Goal: Task Accomplishment & Management: Manage account settings

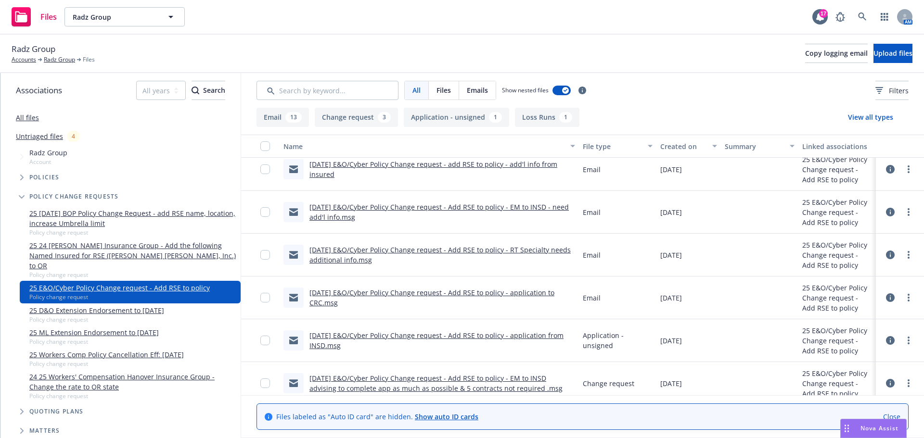
scroll to position [144, 0]
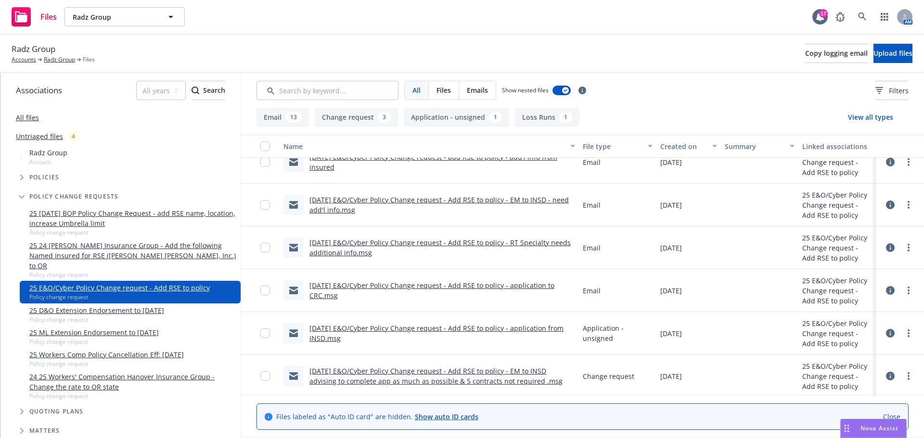
click at [406, 244] on link "5/1/2025 E&O/Cyber Policy Change request - Add RSE to policy - RT Specialty nee…" at bounding box center [439, 247] width 261 height 19
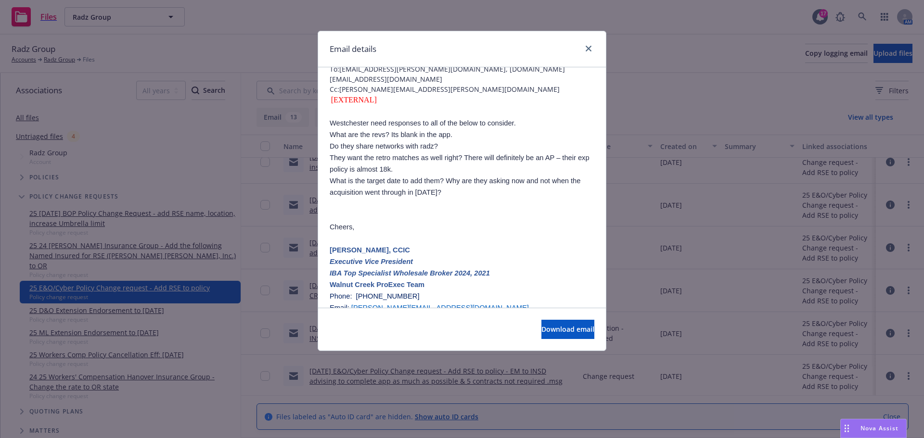
scroll to position [0, 0]
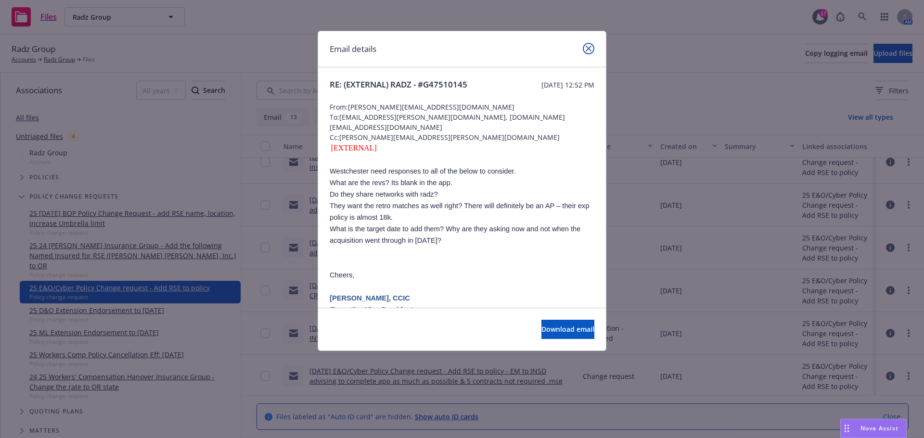
click at [592, 48] on link "close" at bounding box center [589, 49] width 12 height 12
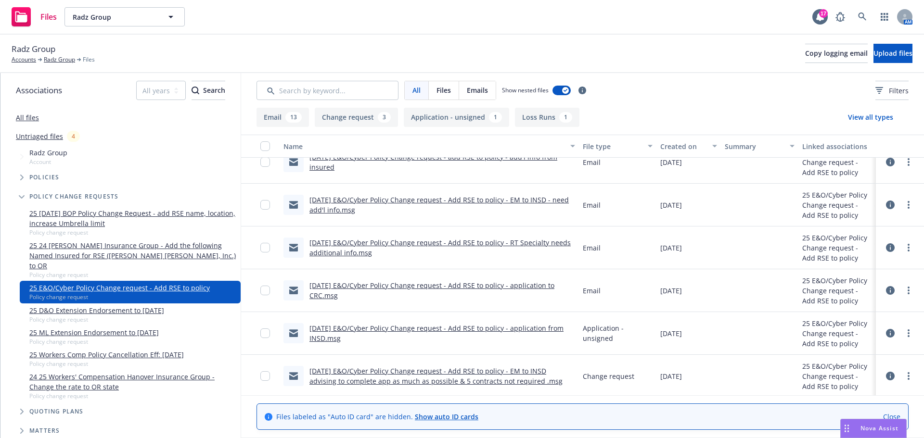
click at [342, 249] on link "5/1/2025 E&O/Cyber Policy Change request - Add RSE to policy - RT Specialty nee…" at bounding box center [439, 247] width 261 height 19
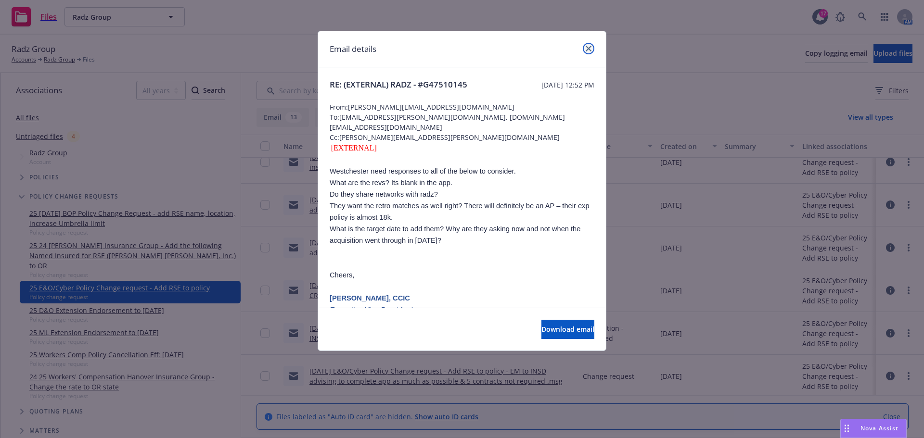
click at [584, 46] on link "close" at bounding box center [589, 49] width 12 height 12
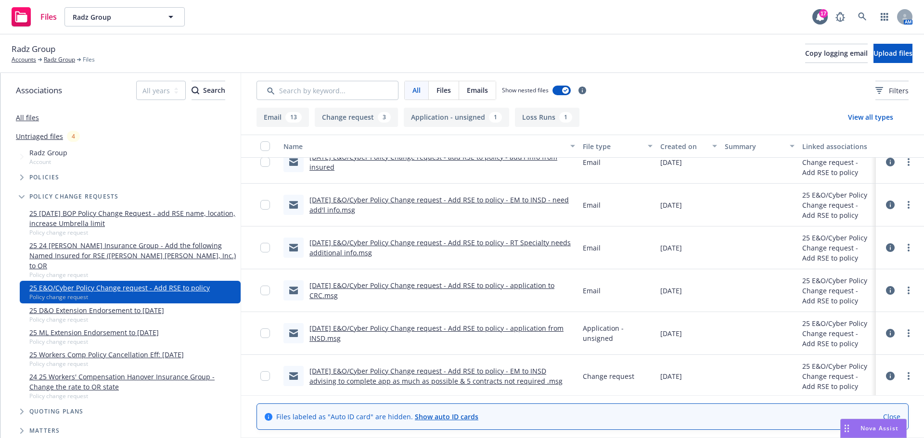
click at [367, 200] on link "[DATE] E&O/Cyber Policy Change request - Add RSE to policy - EM to INSD - need …" at bounding box center [438, 204] width 259 height 19
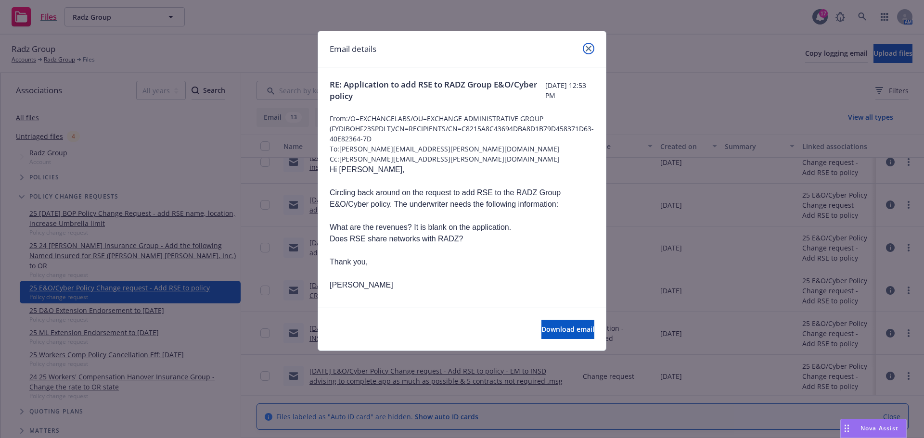
click at [586, 48] on icon "close" at bounding box center [588, 49] width 6 height 6
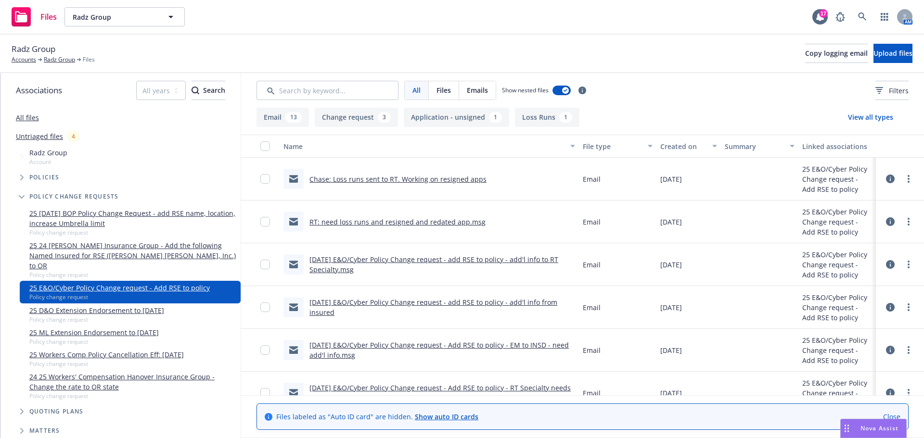
click at [877, 427] on span "Nova Assist" at bounding box center [879, 428] width 38 height 8
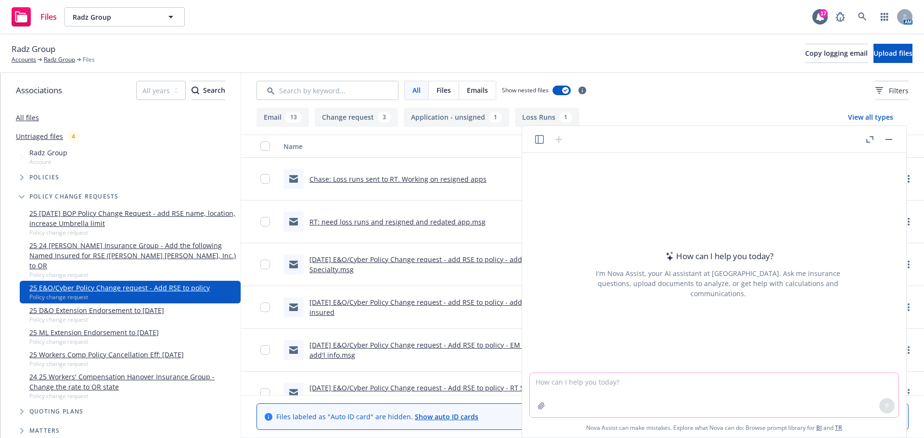
click at [568, 387] on textarea at bounding box center [714, 395] width 368 height 44
paste textarea "I just wanted to let you know that we are all set on the endorsement to add RSE…"
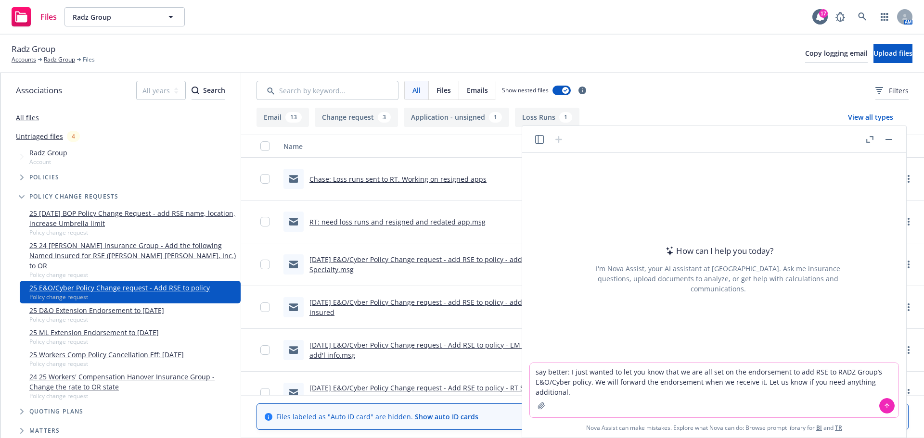
type textarea "say better: I just wanted to let you know that we are all set on the endorsemen…"
click at [883, 407] on icon at bounding box center [886, 406] width 7 height 7
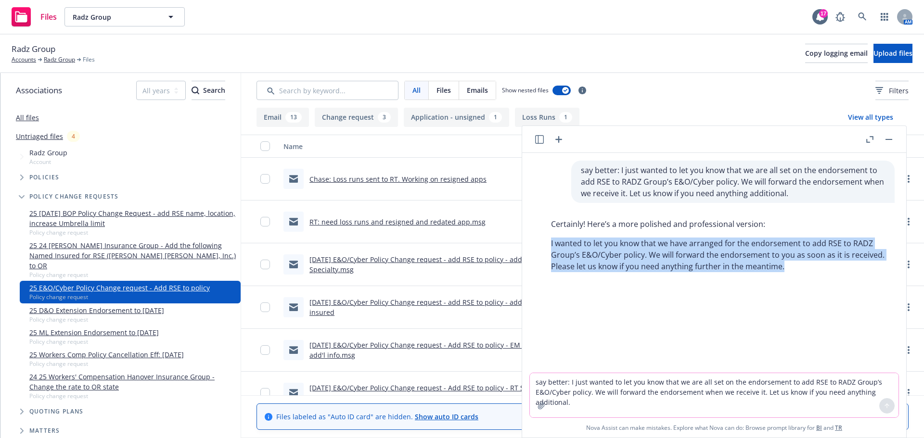
drag, startPoint x: 552, startPoint y: 241, endPoint x: 833, endPoint y: 266, distance: 282.5
click at [837, 266] on p "I wanted to let you know that we have arranged for the endorsement to add RSE t…" at bounding box center [718, 255] width 334 height 35
drag, startPoint x: 770, startPoint y: 256, endPoint x: 854, endPoint y: 274, distance: 86.0
click at [854, 273] on div "Certainly! Here’s a more polished and professional version: I wanted to let you…" at bounding box center [717, 246] width 353 height 62
click at [893, 140] on button "button" at bounding box center [889, 140] width 12 height 12
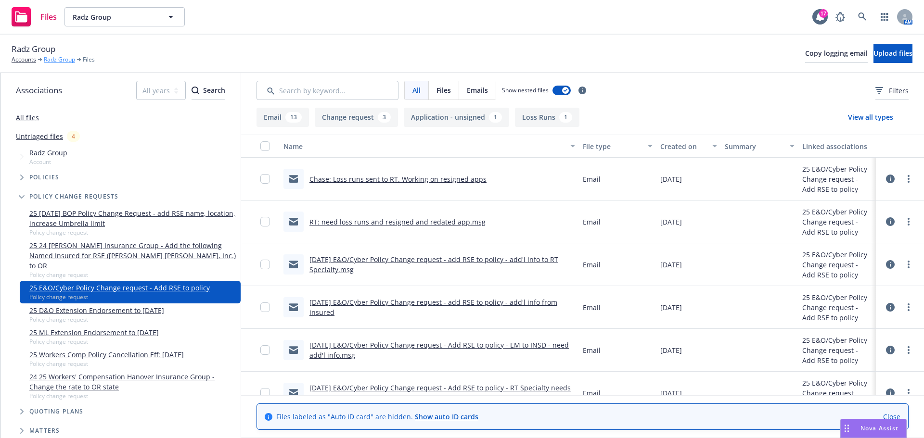
click at [54, 60] on link "Radz Group" at bounding box center [59, 59] width 31 height 9
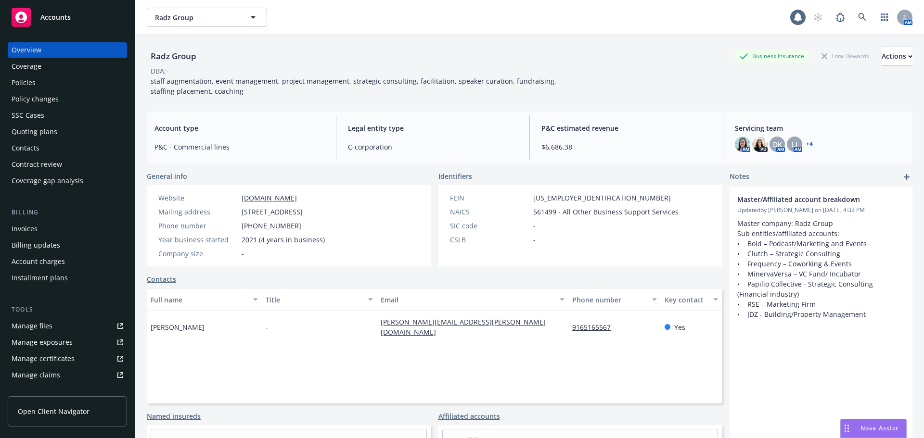
click at [24, 82] on div "Policies" at bounding box center [24, 82] width 24 height 15
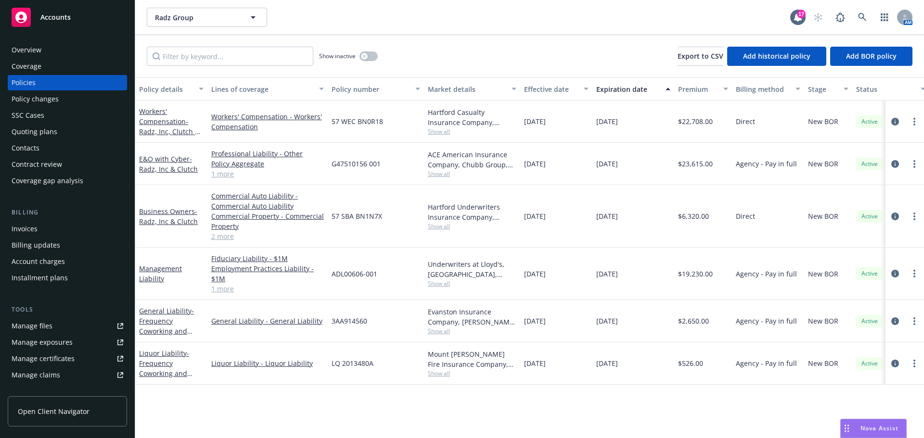
click at [51, 96] on div "Policy changes" at bounding box center [35, 98] width 47 height 15
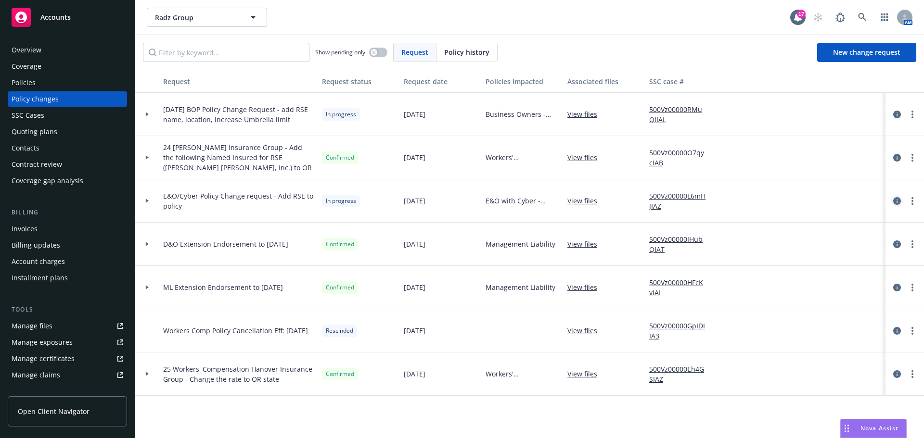
click at [899, 203] on icon "circleInformation" at bounding box center [897, 201] width 8 height 8
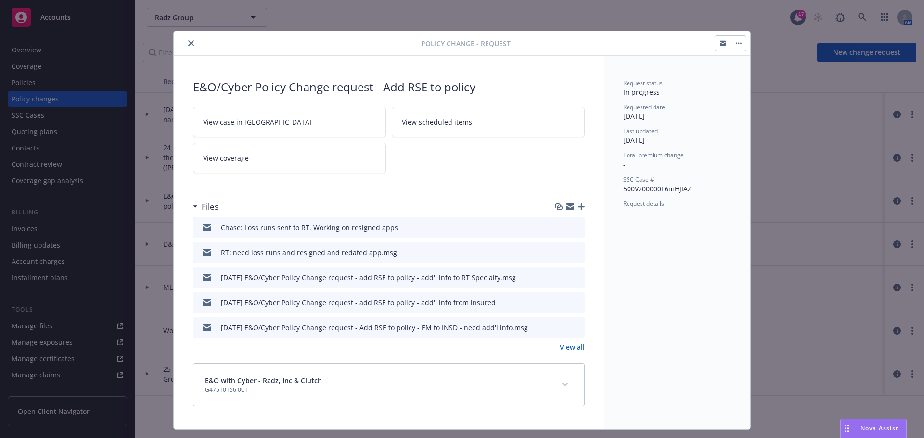
click at [578, 207] on icon "button" at bounding box center [581, 206] width 7 height 7
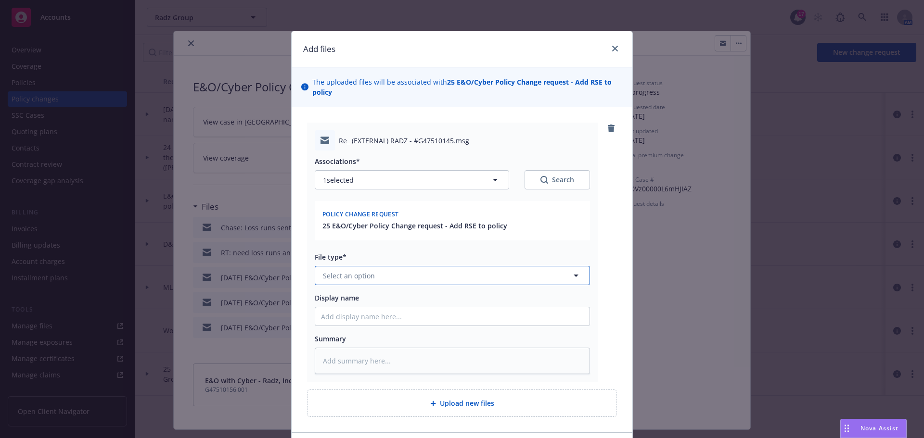
click at [344, 271] on span "Select an option" at bounding box center [349, 276] width 52 height 10
type input "email"
click at [327, 299] on span "Email" at bounding box center [328, 302] width 18 height 10
click at [328, 318] on input "Display name" at bounding box center [452, 316] width 274 height 18
type textarea "x"
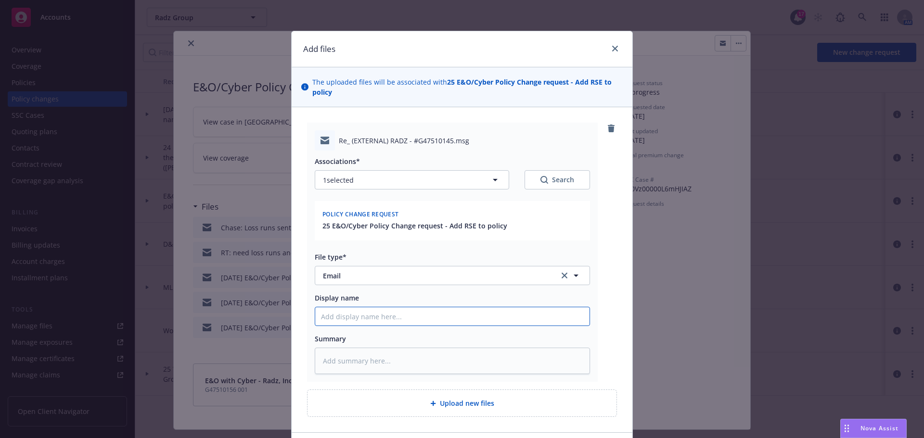
type input "5"
type textarea "x"
type input "5/"
type textarea "x"
type input "5/1"
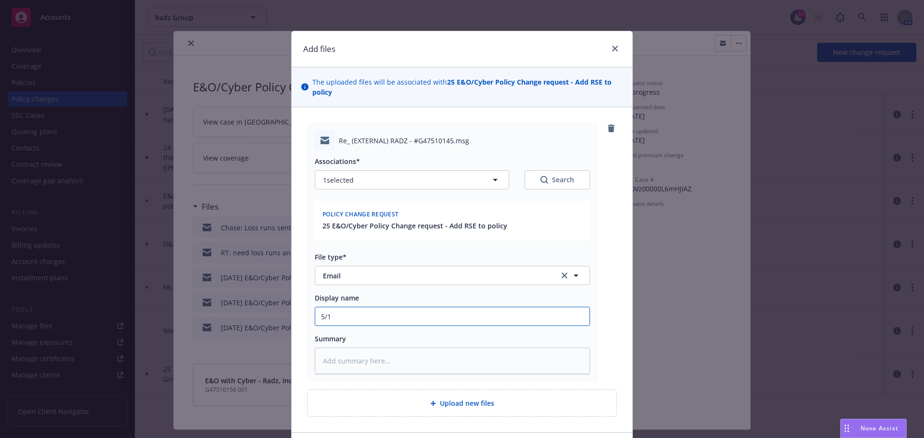
type textarea "x"
type input "5/1/"
type textarea "x"
type input "5/1/2"
type textarea "x"
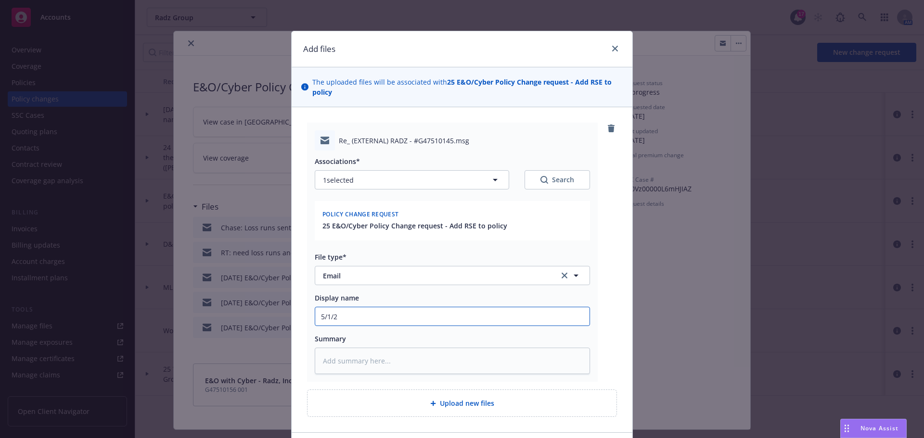
type input "[DATE]"
type textarea "x"
type input "5/1/202"
type textarea "x"
type input "[DATE]"
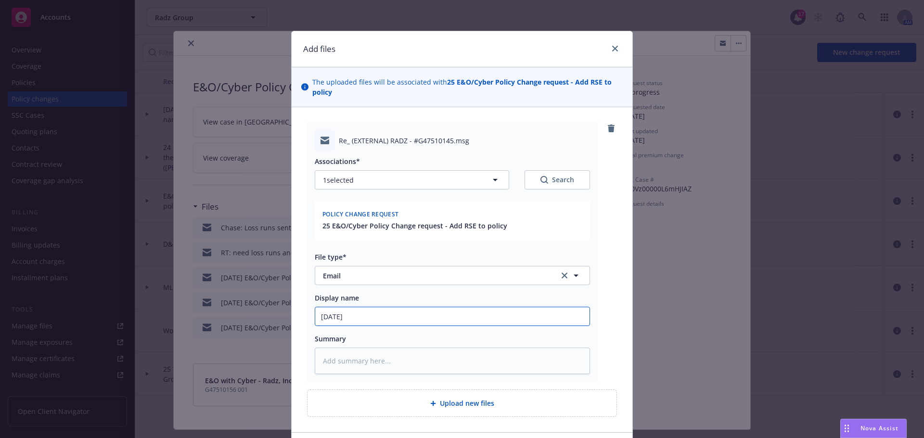
type textarea "x"
type input "[DATE]"
type textarea "x"
type input "[DATE] E"
type textarea "x"
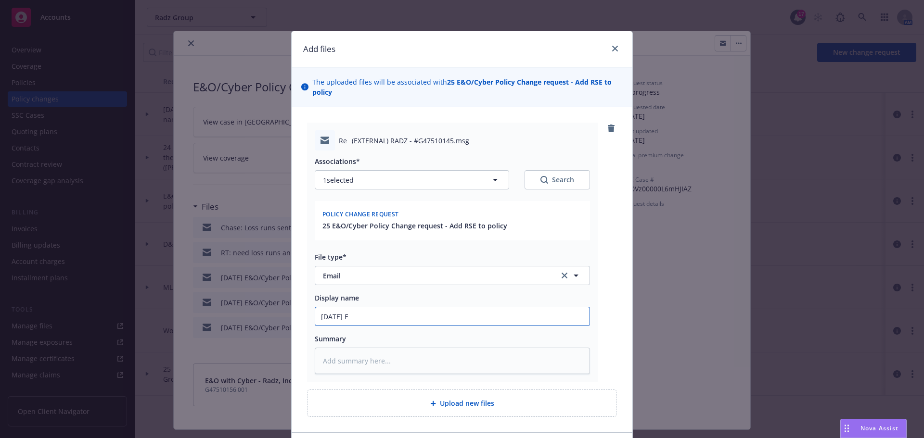
type input "[DATE] E&"
type textarea "x"
type input "[DATE] E&O"
type textarea "x"
type input "[DATE] E&O/"
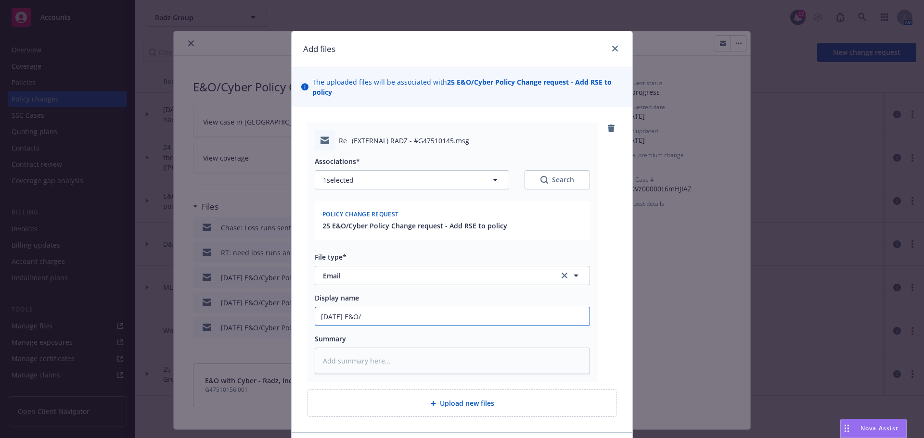
type textarea "x"
type input "[DATE] E&O/C"
type textarea "x"
type input "[DATE] E&O/Cy"
type textarea "x"
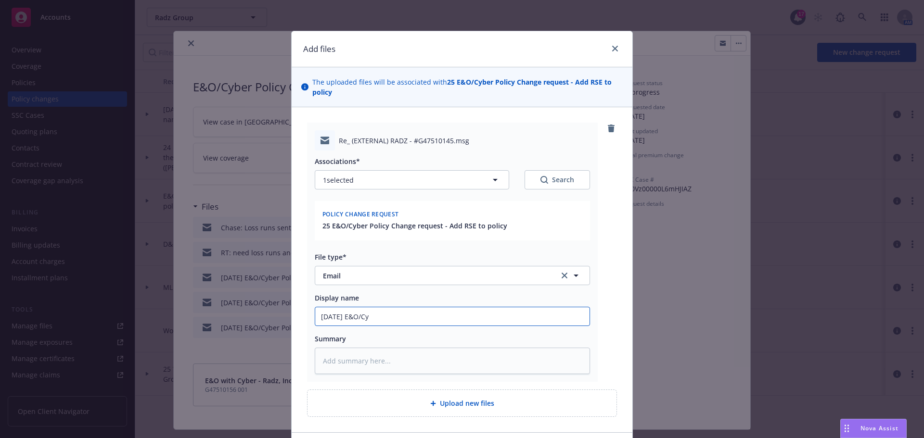
type input "[DATE] E&O/Cyb"
type textarea "x"
type input "[DATE] E&O/Cybe"
type textarea "x"
type input "[DATE] E&O/Cyber"
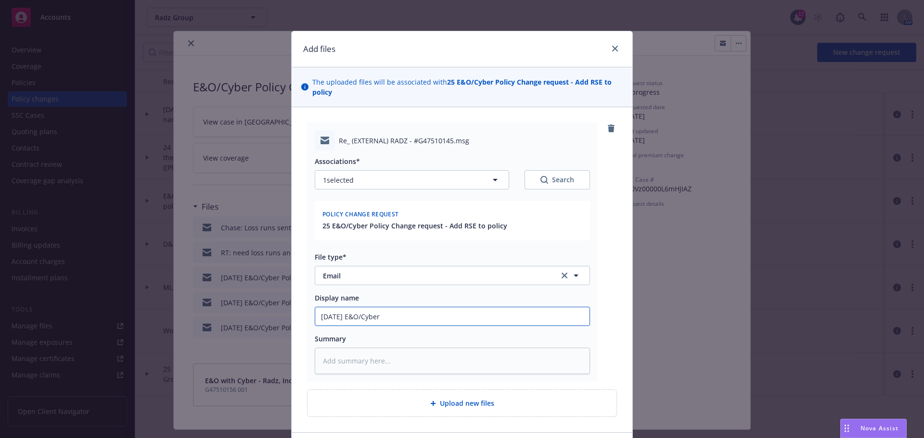
type textarea "x"
type input "[DATE] E&O/Cyber"
type textarea "x"
type input "[DATE] E&O/Cyber P"
type textarea "x"
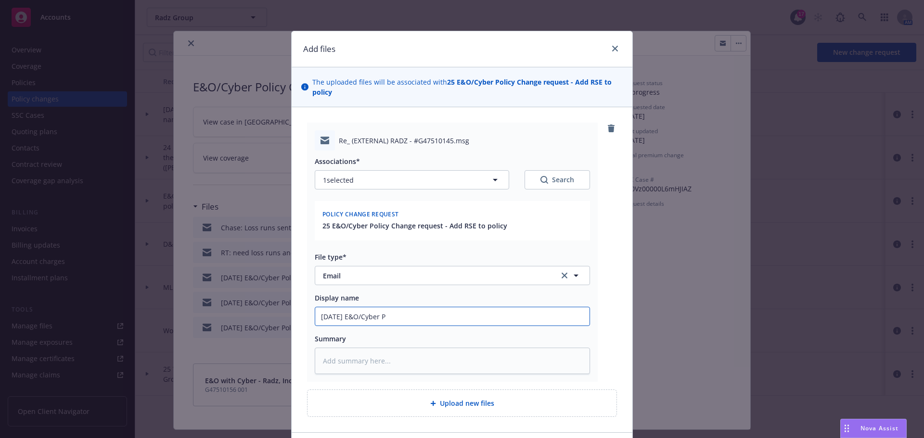
type input "[DATE] E&O/Cyber Po"
type textarea "x"
type input "[DATE] E&O/Cyber Pol"
type textarea "x"
type input "[DATE] E&O/Cyber Poli"
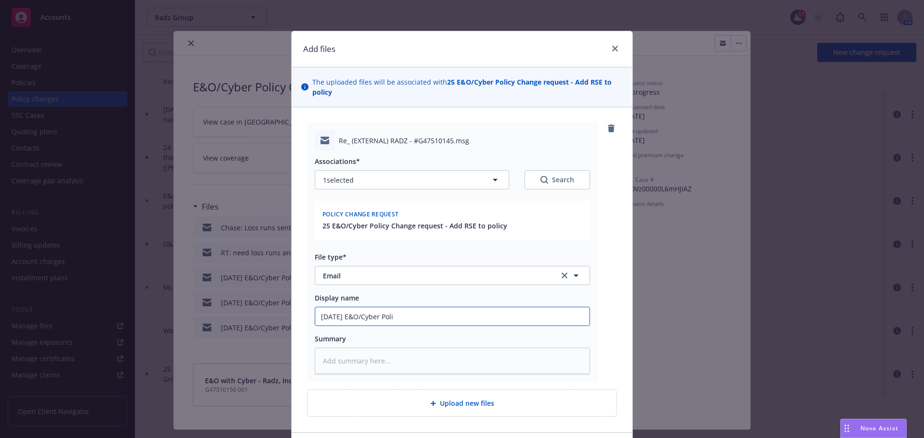
type textarea "x"
type input "[DATE] E&O/Cyber Polic"
type textarea "x"
type input "[DATE] E&O/Cyber Policy"
type textarea "x"
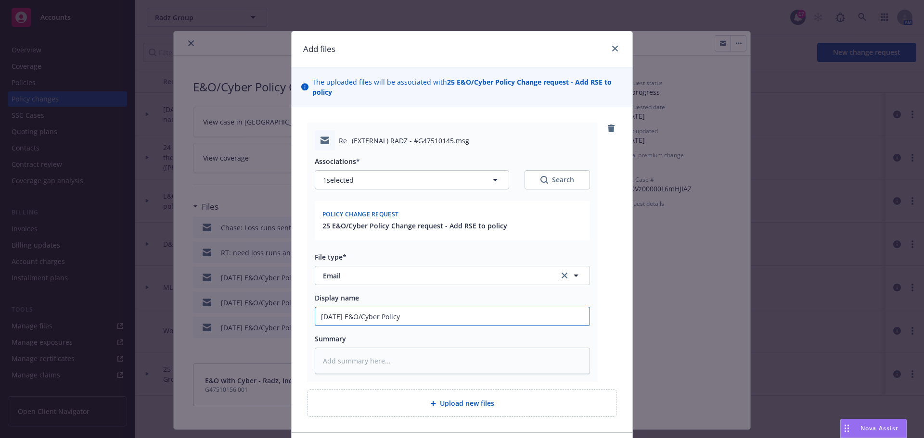
type input "[DATE] E&O/Cyber Policy"
type textarea "x"
type input "[DATE] E&O/Cyber Policy C"
type textarea "x"
type input "[DATE] E&O/Cyber Policy Ch"
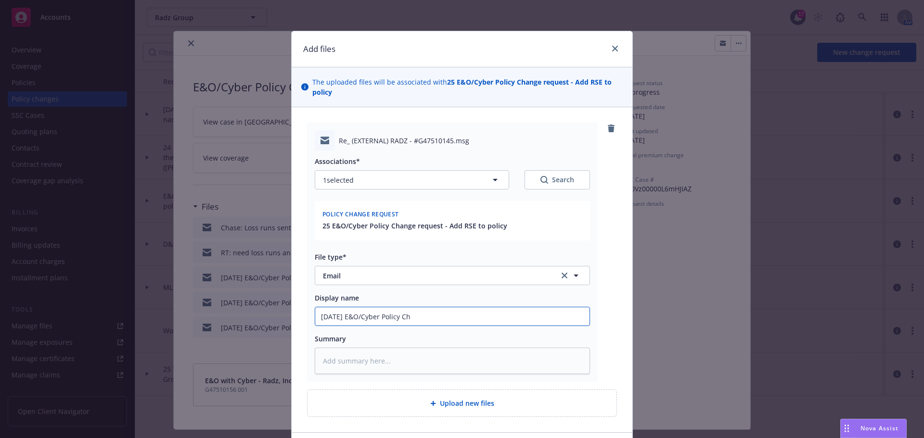
type textarea "x"
type input "[DATE] E&O/Cyber Policy Cha"
type textarea "x"
type input "[DATE] E&O/Cyber Policy Chan"
type textarea "x"
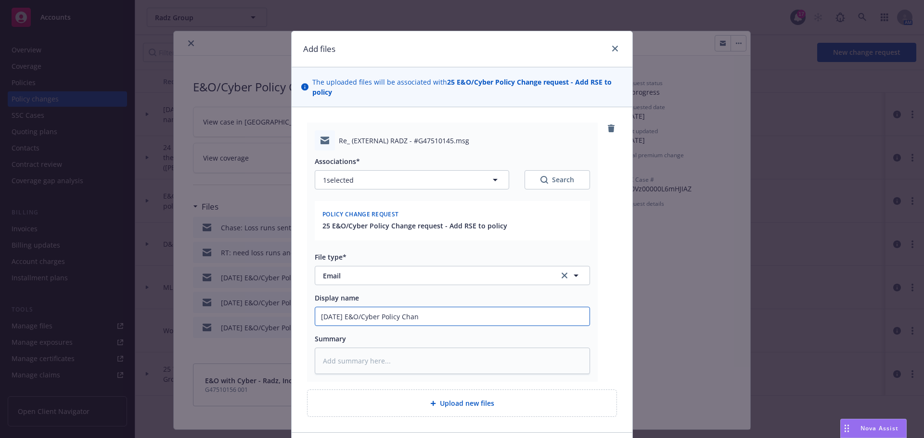
type input "[DATE] E&O/Cyber Policy [PERSON_NAME]"
type textarea "x"
type input "[DATE] E&O/Cyber Policy Change"
type textarea "x"
type input "[DATE] E&O/Cyber Policy Change"
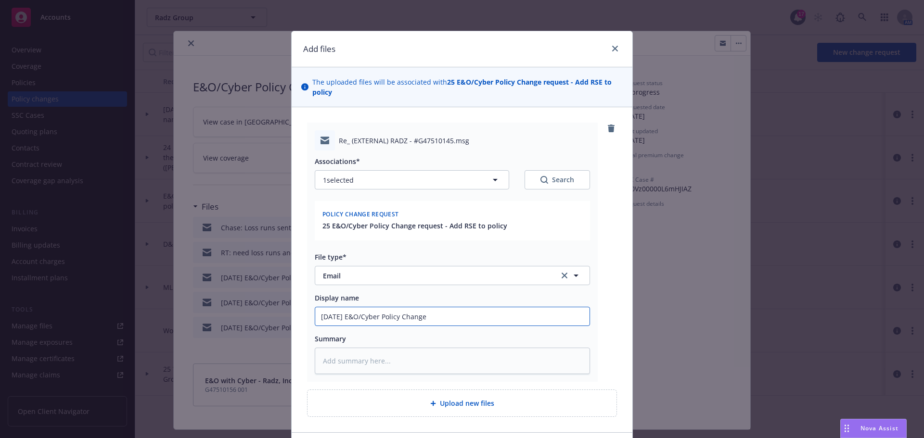
type textarea "x"
type input "[DATE] E&O/Cyber Policy Change R"
type textarea "x"
type input "[DATE] E&O/Cyber Policy Change Re"
type textarea "x"
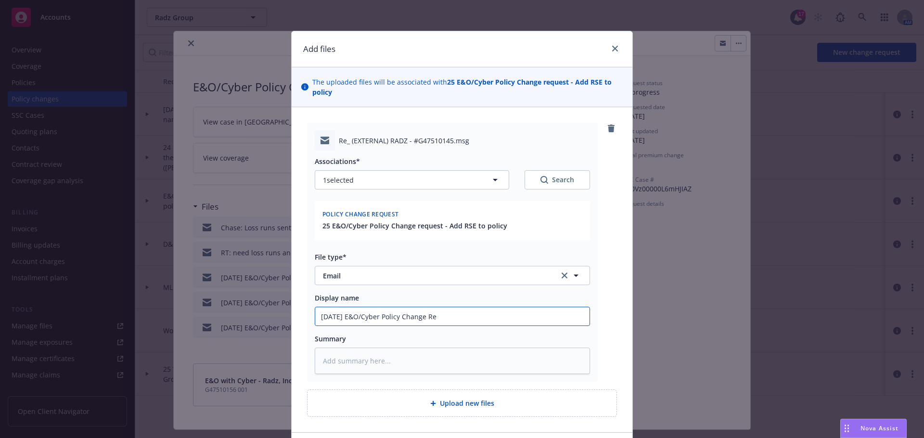
type input "[DATE] E&O/Cyber Policy Change Req"
type textarea "x"
type input "[DATE] E&O/Cyber Policy Change Requ"
type textarea "x"
type input "[DATE] E&O/Cyber Policy Change Reque"
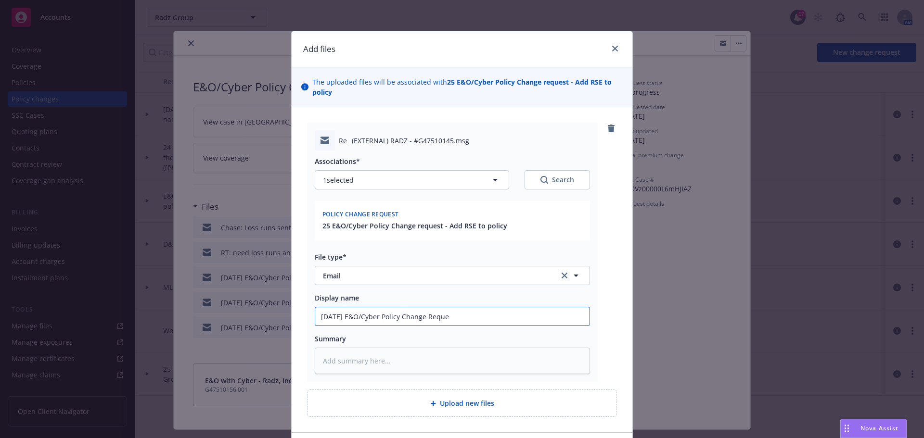
type textarea "x"
type input "[DATE] E&O/Cyber Policy Change Reques"
type textarea "x"
type input "[DATE] E&O/Cyber Policy Change Request"
type textarea "x"
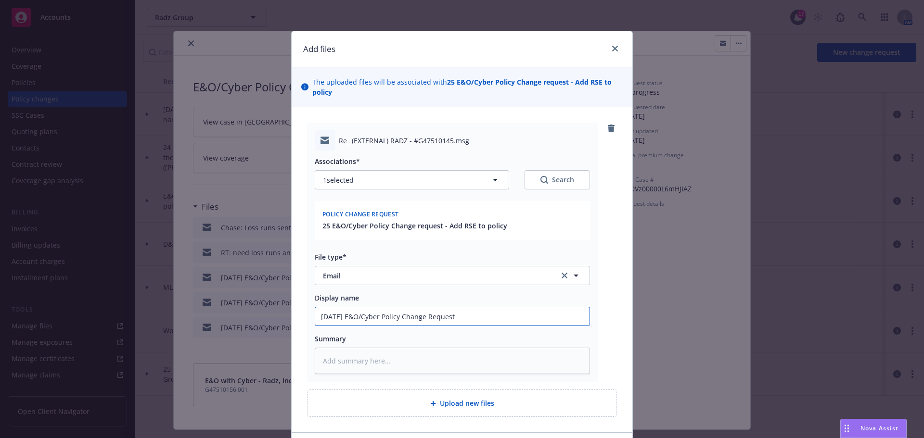
type input "[DATE] E&O/Cyber Policy Change Request"
type textarea "x"
type input "[DATE] E&O/Cyber Policy Change Request -"
type textarea "x"
type input "[DATE] E&O/Cyber Policy Change Request -"
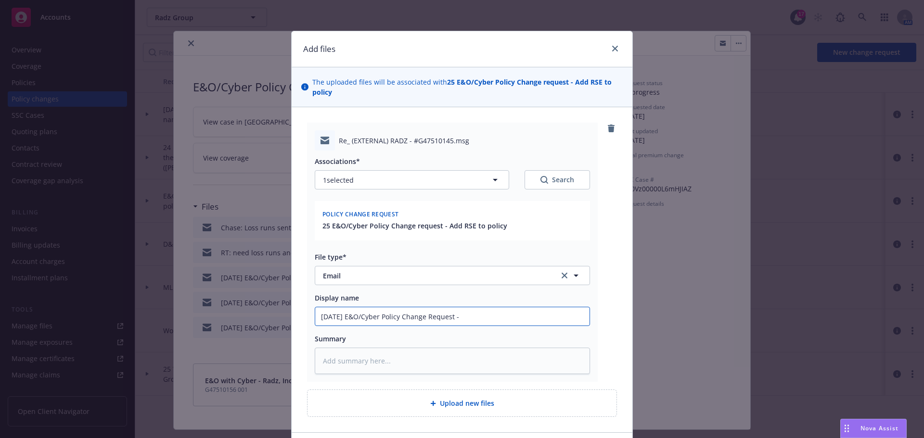
type textarea "x"
type input "[DATE] E&O/Cyber Policy Change Request - a"
type textarea "x"
type input "[DATE] E&O/Cyber Policy Change Request -"
type textarea "x"
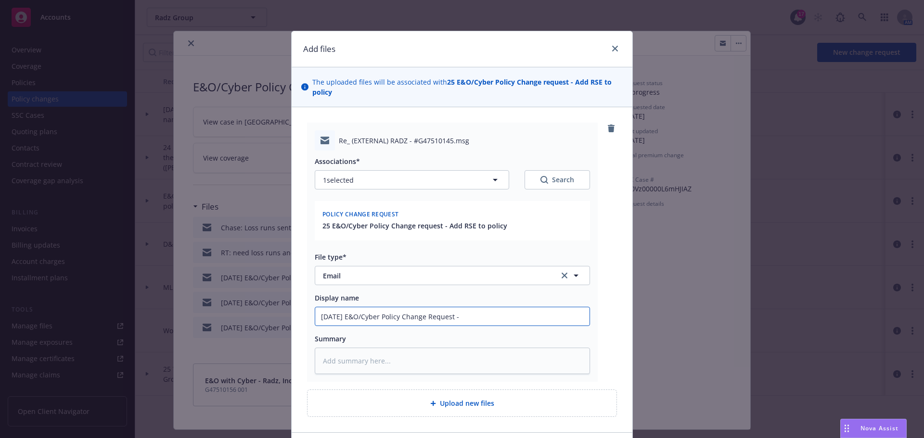
type input "[DATE] E&O/Cyber Policy Change Request - A"
type textarea "x"
type input "[DATE] E&O/Cyber Policy Change Request - Ad"
type textarea "x"
type input "[DATE] E&O/Cyber Policy Change Request - Add"
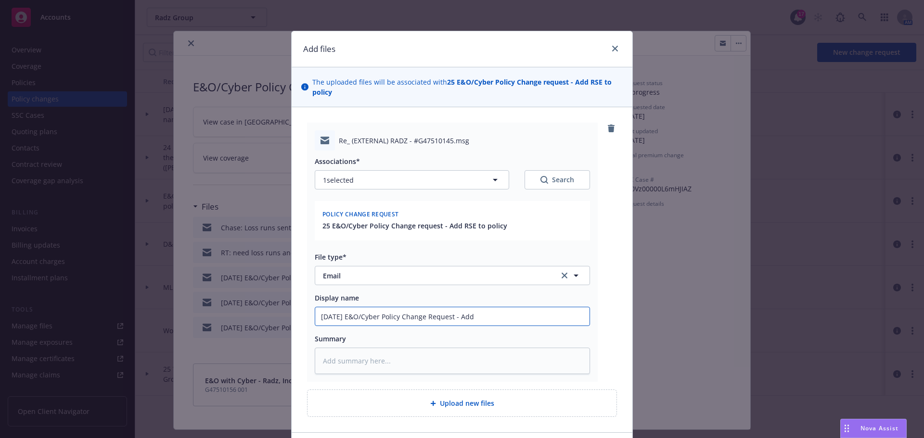
type textarea "x"
type input "[DATE] E&O/Cyber Policy Change Request - Add"
type textarea "x"
type input "[DATE] E&O/Cyber Policy Change Request - Add R"
type textarea "x"
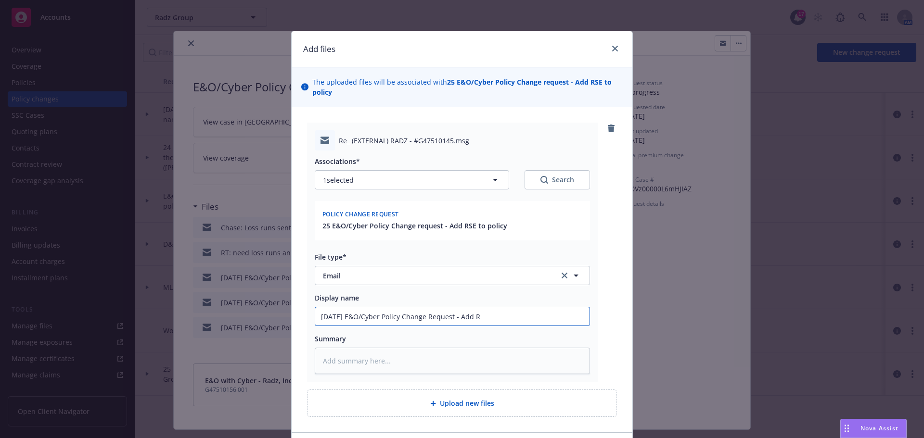
type input "[DATE] E&O/Cyber Policy Change Request - Add RS"
type textarea "x"
type input "[DATE] E&O/Cyber Policy Change Request - Add RSE"
type textarea "x"
type input "[DATE] E&O/Cyber Policy Change Request - Add RSE t"
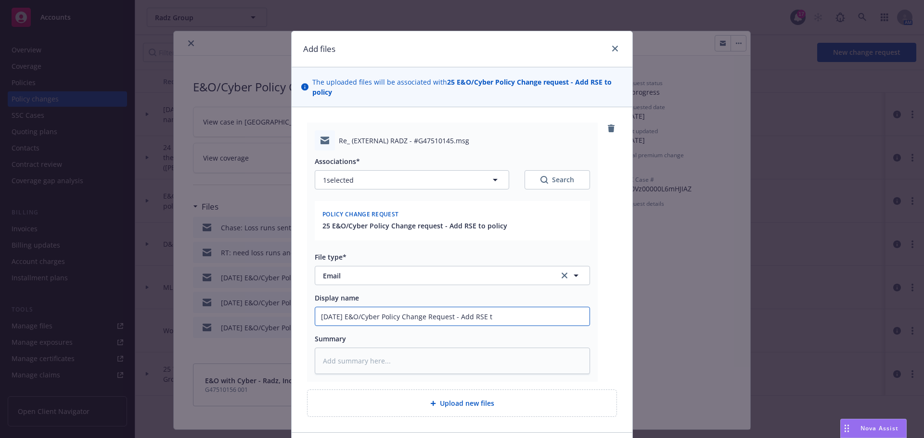
type textarea "x"
type input "[DATE] E&O/Cyber Policy Change Request - Add RSE to"
type textarea "x"
type input "[DATE] E&O/Cyber Policy Change Request - Add RSE to"
type textarea "x"
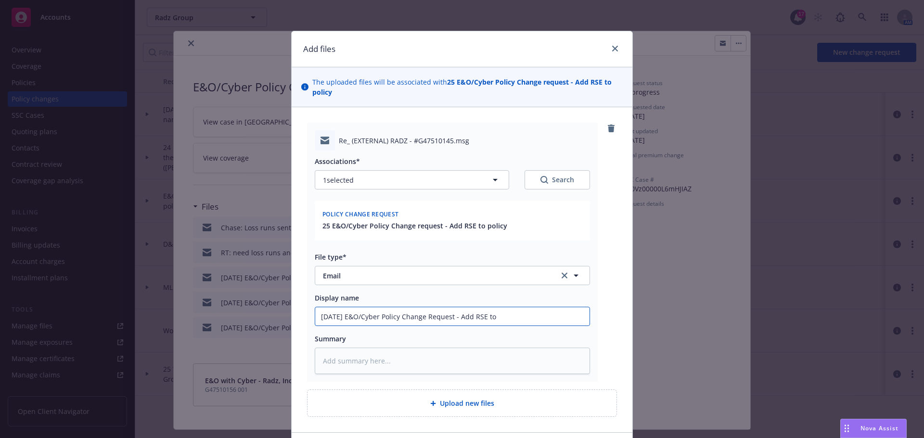
type input "[DATE] E&O/Cyber Policy Change Request - Add RSE to p"
type textarea "x"
type input "[DATE] E&O/Cyber Policy Change Request - Add RSE to po"
type textarea "x"
type input "[DATE] E&O/Cyber Policy Change Request - Add RSE to pol"
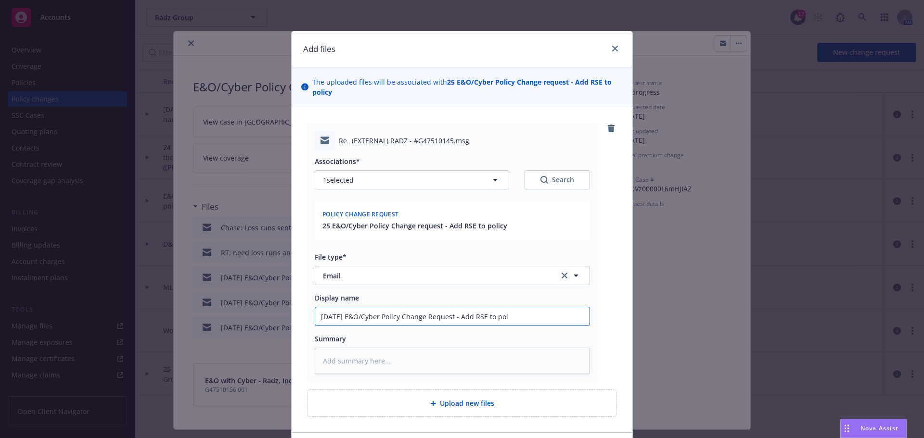
type textarea "x"
type input "[DATE] E&O/Cyber Policy Change Request - Add RSE to poli"
type textarea "x"
type input "[DATE] E&O/Cyber Policy Change Request - Add RSE to polic"
type textarea "x"
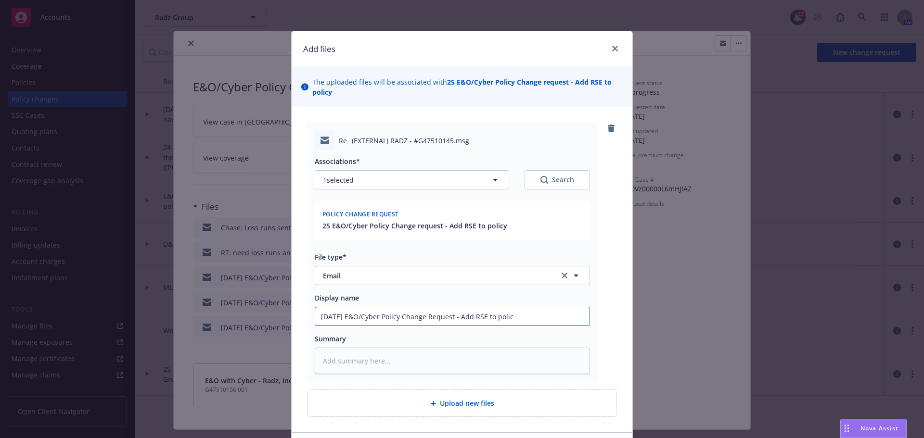
type input "[DATE] E&O/Cyber Policy Change Request - Add RSE to policy"
type textarea "x"
type input "[DATE] E&O/Cyber Policy Change Request - Add RSE to policy"
type textarea "x"
type input "[DATE] E&O/Cyber Policy Change Request - Add RSE to policy -"
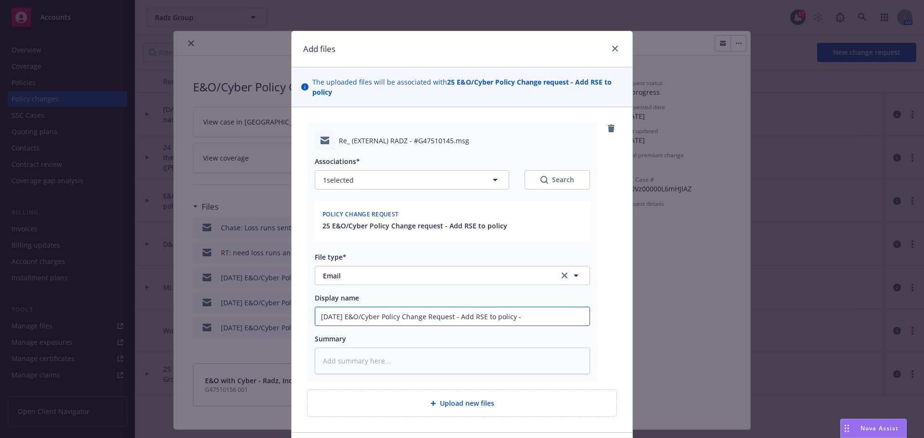
type textarea "x"
type input "[DATE] E&O/Cyber Policy Change Request - Add RSE to policy -"
type textarea "x"
type input "[DATE] E&O/Cyber Policy Change Request - Add RSE to policy - R"
type textarea "x"
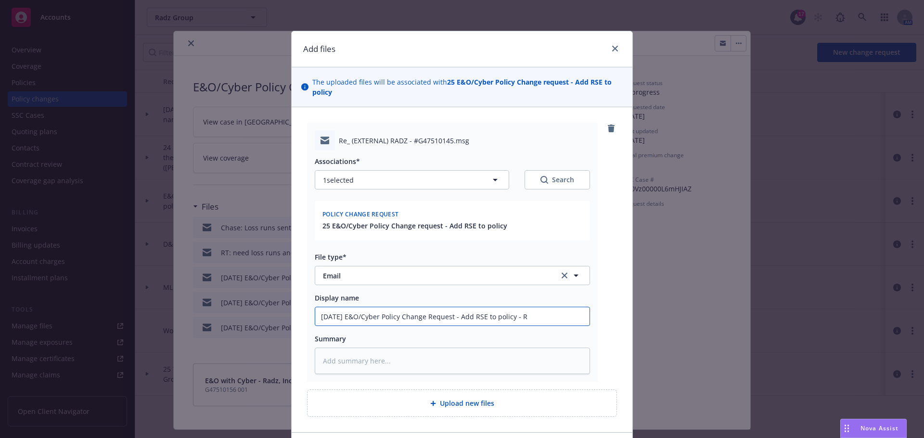
type input "[DATE] E&O/Cyber Policy Change Request - Add RSE to policy - RT"
type textarea "x"
type input "[DATE] E&O/Cyber Policy Change Request - Add RSE to policy - RT"
type textarea "x"
type input "[DATE] E&O/Cyber Policy Change Request - Add RSE to policy - RT S"
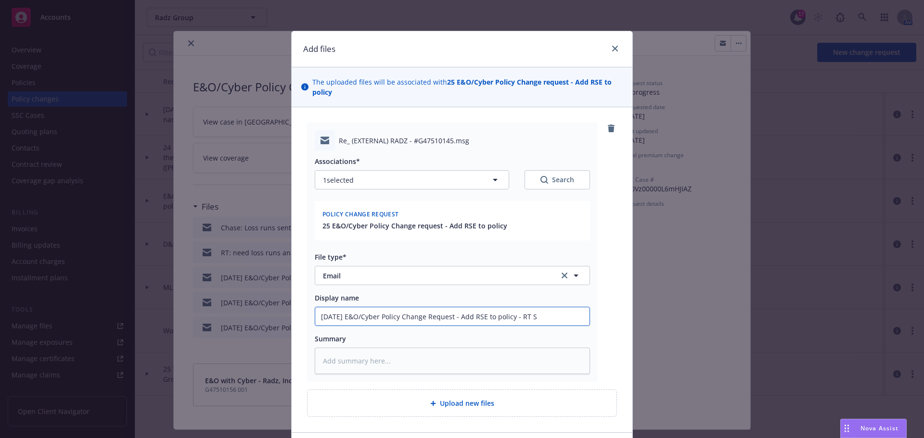
type textarea "x"
type input "[DATE] E&O/Cyber Policy Change Request - Add RSE to policy - RT Sp"
type textarea "x"
type input "[DATE] E&O/Cyber Policy Change Request - Add RSE to policy - RT Spe"
type textarea "x"
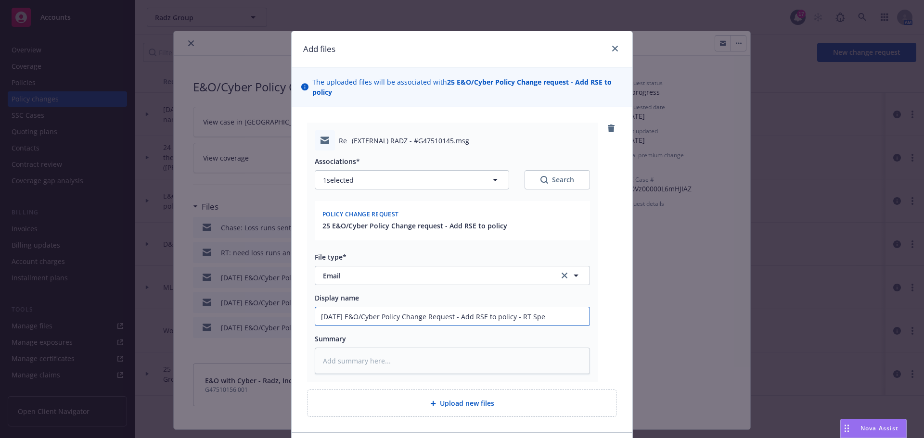
type input "[DATE] E&O/Cyber Policy Change Request - Add RSE to policy - RT Spec"
type textarea "x"
type input "[DATE] E&O/Cyber Policy Change Request - Add RSE to policy - RT Speci"
type textarea "x"
type input "[DATE] E&O/Cyber Policy Change Request - Add RSE to policy - RT Specia"
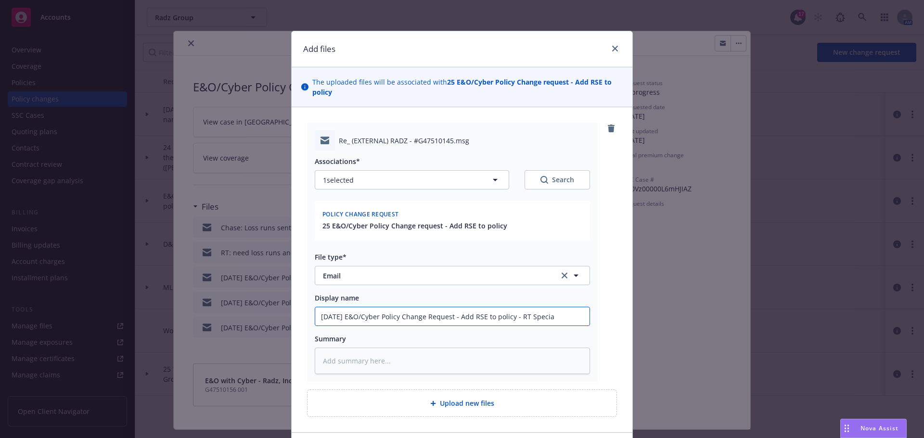
type textarea "x"
type input "[DATE] E&O/Cyber Policy Change Request - Add RSE to policy - RT Special"
type textarea "x"
type input "[DATE] E&O/Cyber Policy Change Request - Add RSE to policy - RT Specialt"
type textarea "x"
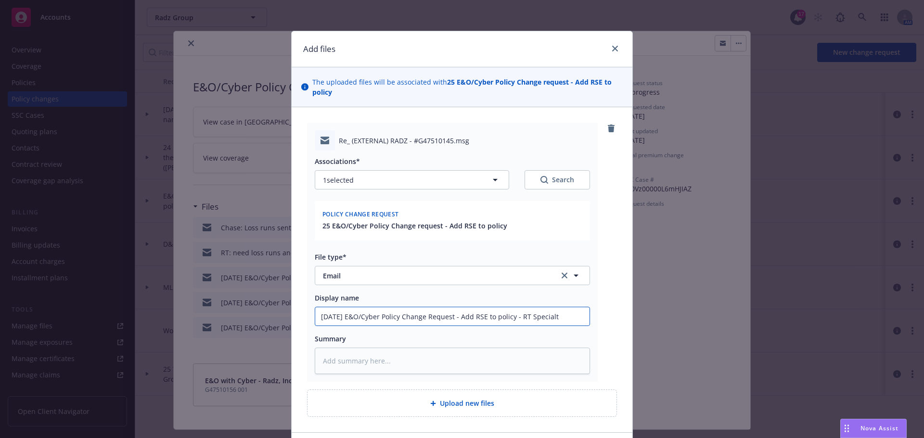
type input "[DATE] E&O/Cyber Policy Change Request - Add RSE to policy - RT Specialty"
type textarea "x"
type input "[DATE] E&O/Cyber Policy Change Request - Add RSE to policy - RT Specialty"
type textarea "x"
type input "[DATE] E&O/Cyber Policy Change Request - Add RSE to policy - RT Specialty s"
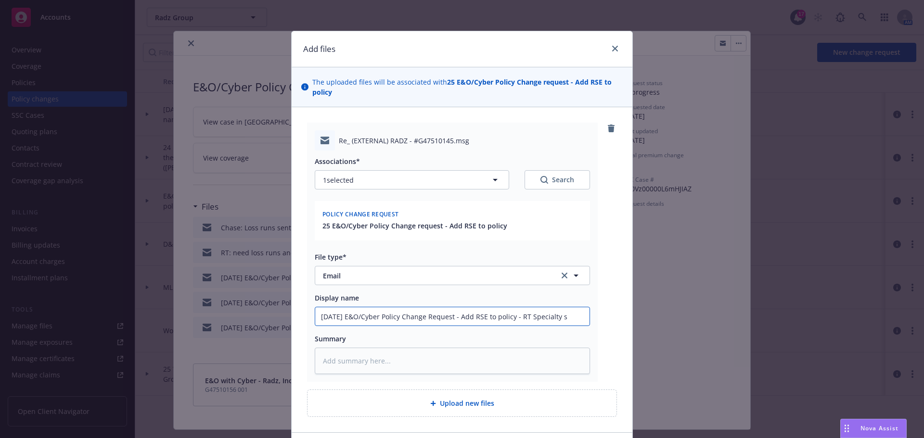
type textarea "x"
type input "[DATE] E&O/Cyber Policy Change Request - Add RSE to policy - RT Specialty se"
type textarea "x"
type input "[DATE] E&O/Cyber Policy Change Request - Add RSE to policy - RT Specialty sen"
type textarea "x"
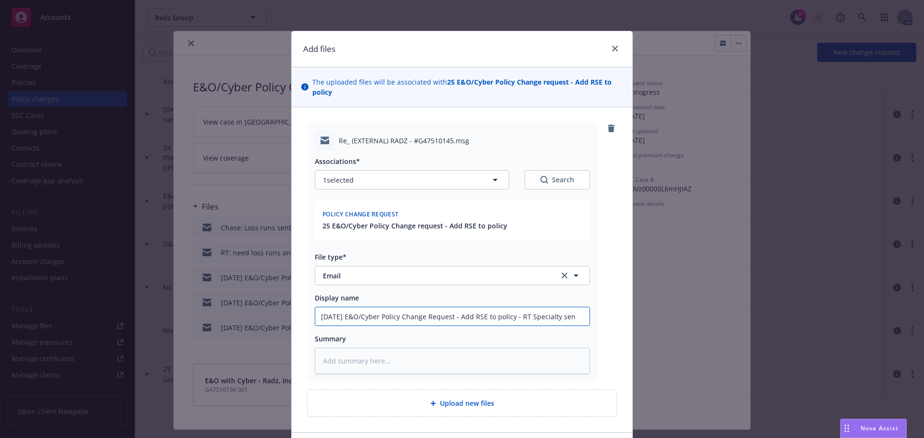
type input "[DATE] E&O/Cyber Policy Change Request - Add RSE to policy - RT Specialty sent"
type textarea "x"
type input "[DATE] E&O/Cyber Policy Change Request - Add RSE to policy - RT Specialty sent"
type textarea "x"
type input "[DATE] E&O/Cyber Policy Change Request - Add RSE to policy - RT Specialty sent E"
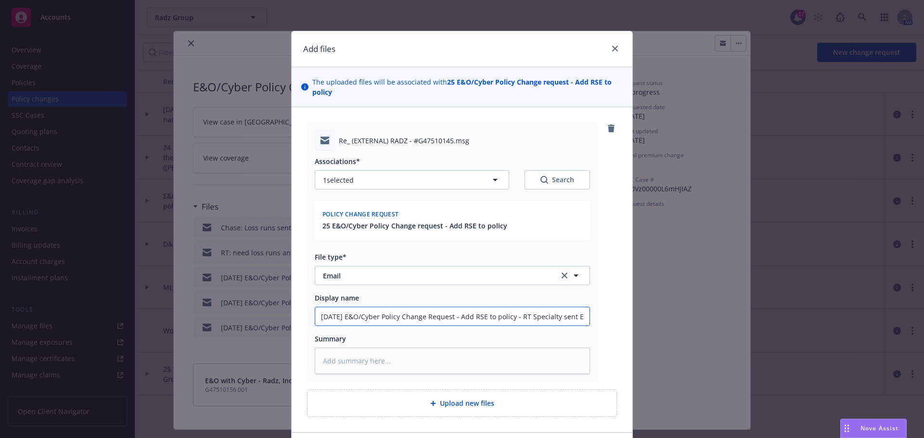
type textarea "x"
type input "[DATE] E&O/Cyber Policy Change Request - Add RSE to policy - RT Specialty sent …"
type textarea "x"
type input "[DATE] E&O/Cyber Policy Change Request - Add RSE to policy - RT Specialty sent …"
type textarea "x"
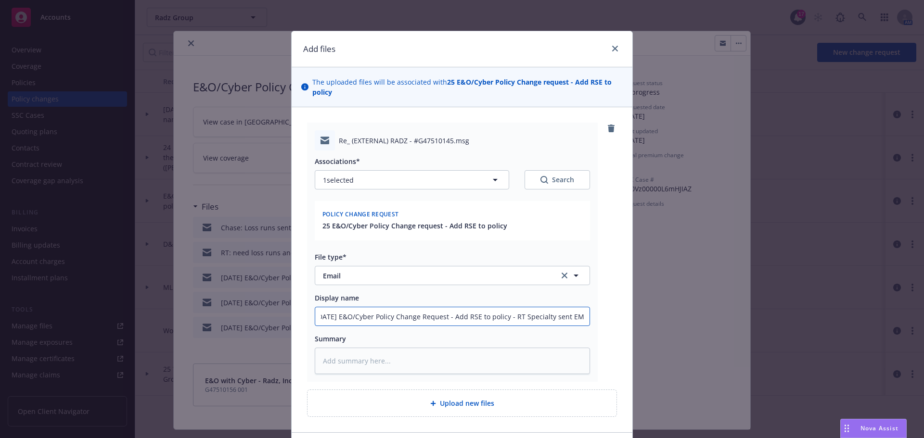
type input "[DATE] E&O/Cyber Policy Change Request - Add RSE to policy - RT Specialty sent …"
type textarea "x"
type input "[DATE] E&O/Cyber Policy Change Request - Add RSE to policy - RT Specialty sent …"
type textarea "x"
type input "[DATE] E&O/Cyber Policy Change Request - Add RSE to policy - RT Specialty sent …"
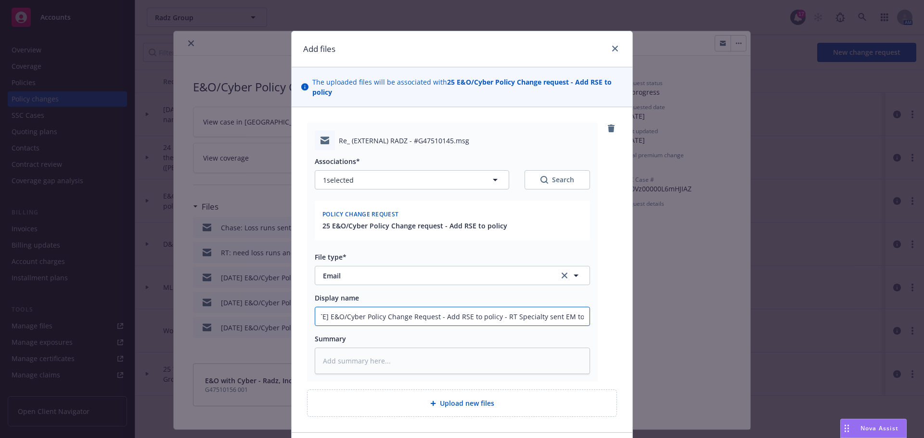
type textarea "x"
type input "[DATE] E&O/Cyber Policy Change Request - Add RSE to policy - RT Specialty sent …"
type textarea "x"
type input "[DATE] E&O/Cyber Policy Change Request - Add RSE to policy - RT Specialty sent …"
type textarea "x"
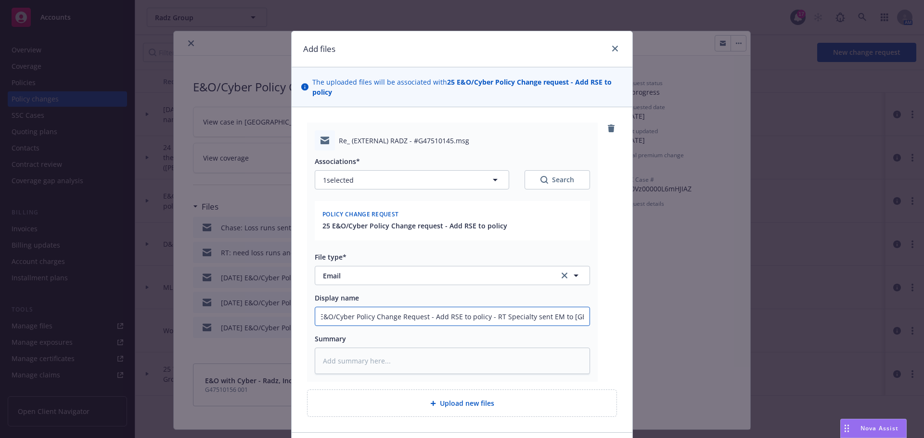
type input "[DATE] E&O/Cyber Policy Change Request - Add RSE to policy - RT Specialty sent …"
type textarea "x"
type input "[DATE] E&O/Cyber Policy Change Request - Add RSE to policy - RT Specialty sent …"
type textarea "x"
type input "[DATE] E&O/Cyber Policy Change Request - Add RSE to policy - RT Specialty sent …"
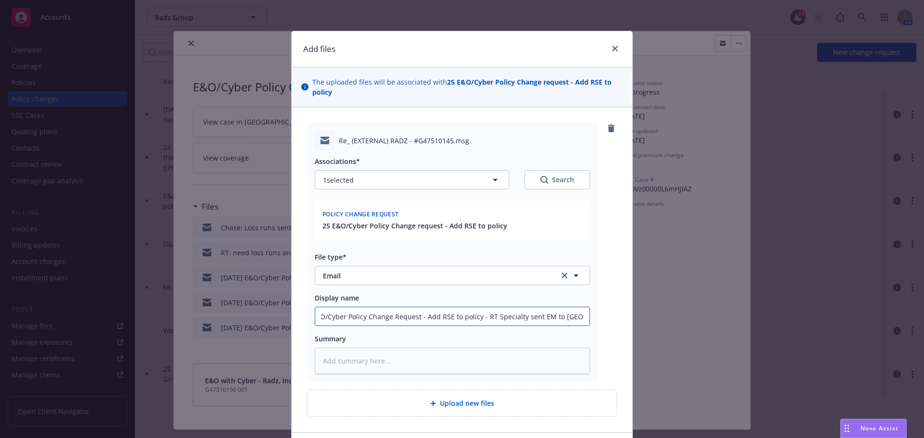
type textarea "x"
type input "[DATE] E&O/Cyber Policy Change Request - Add RSE to policy - RT Specialty sent …"
type textarea "x"
type input "[DATE] E&O/Cyber Policy Change Request - Add RSE to policy - RT Specialty sent …"
type textarea "x"
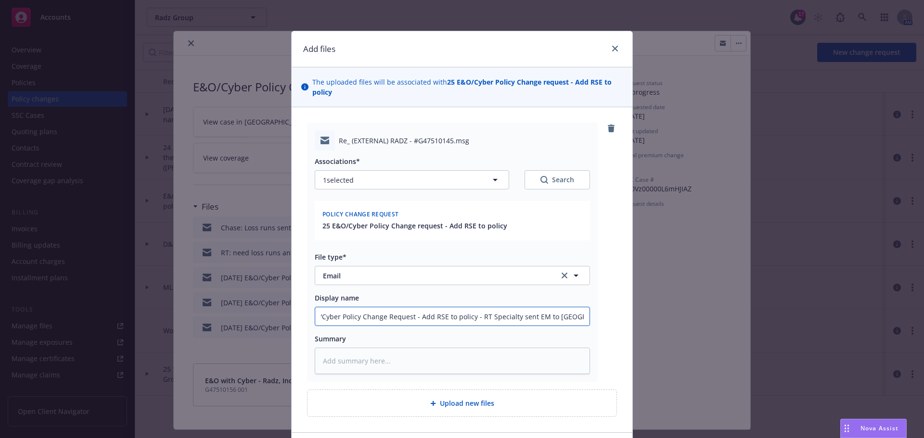
type input "[DATE] E&O/Cyber Policy Change Request - Add RSE to policy - RT Specialty sent …"
type textarea "x"
type input "[DATE] E&O/Cyber Policy Change Request - Add RSE to policy - RT Specialty sent …"
type textarea "x"
type input "[DATE] E&O/Cyber Policy Change Request - Add RSE to policy - RT Specialty sent …"
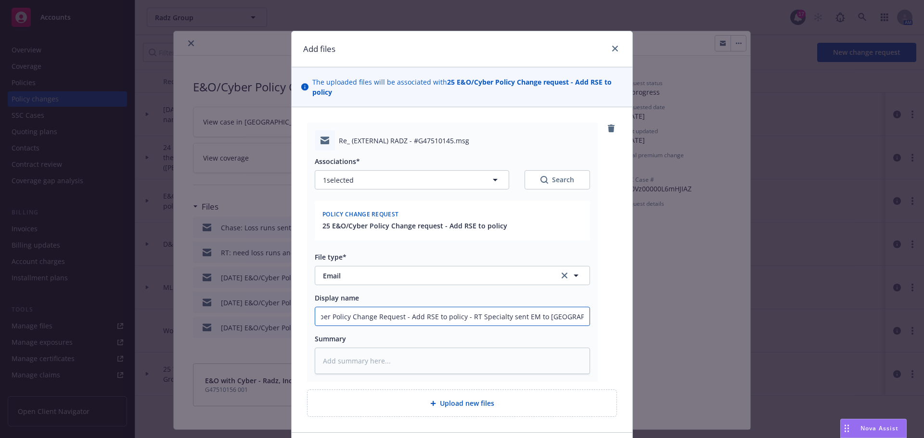
type textarea "x"
type input "[DATE] E&O/Cyber Policy Change Request - Add RSE to policy - RT Specialty sent …"
type textarea "x"
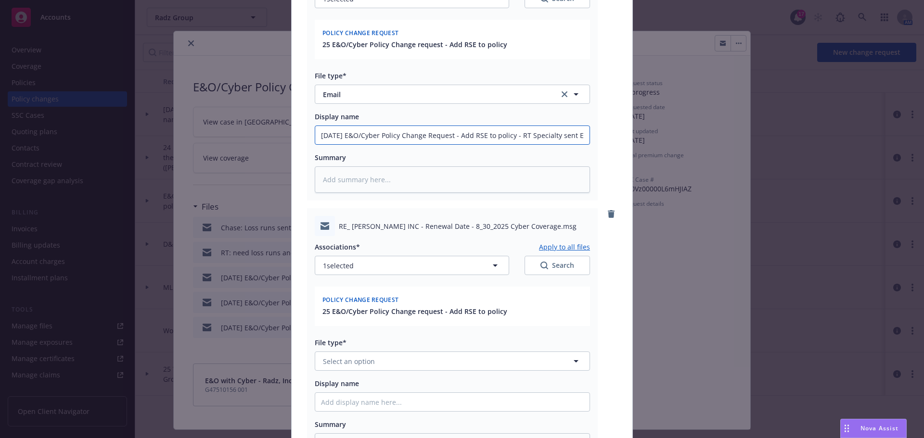
scroll to position [213, 0]
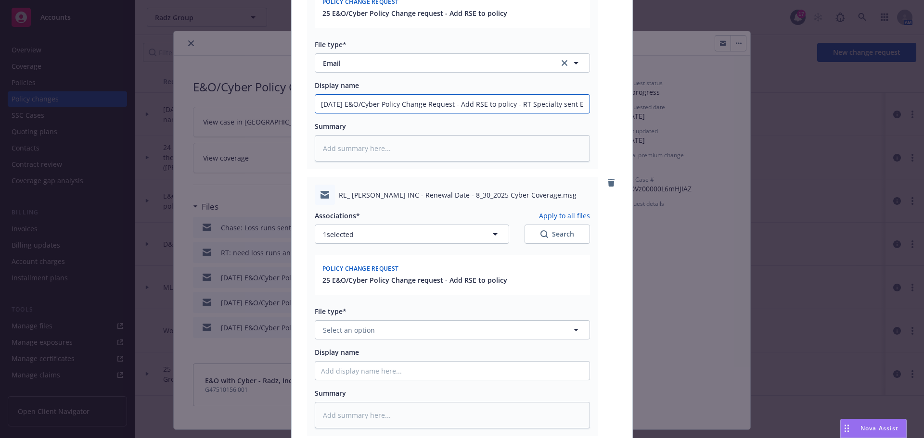
drag, startPoint x: 317, startPoint y: 103, endPoint x: 513, endPoint y: 106, distance: 196.8
click at [513, 106] on input "[DATE] E&O/Cyber Policy Change Request - Add RSE to policy - RT Specialty sent …" at bounding box center [452, 104] width 274 height 18
click at [372, 330] on button "Select an option" at bounding box center [452, 329] width 275 height 19
click at [347, 353] on div "Email" at bounding box center [447, 357] width 263 height 14
click at [329, 113] on input "Display name" at bounding box center [452, 104] width 274 height 18
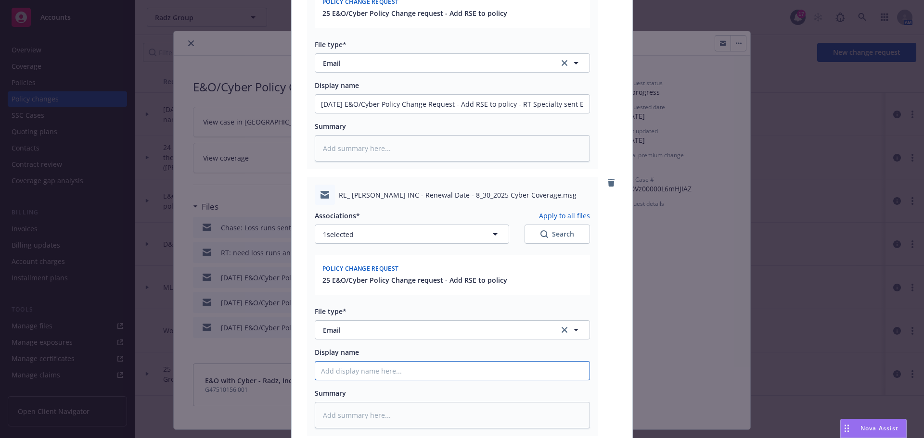
paste input "[DATE] E&O/Cyber Policy Change Request - Add RSE to policy"
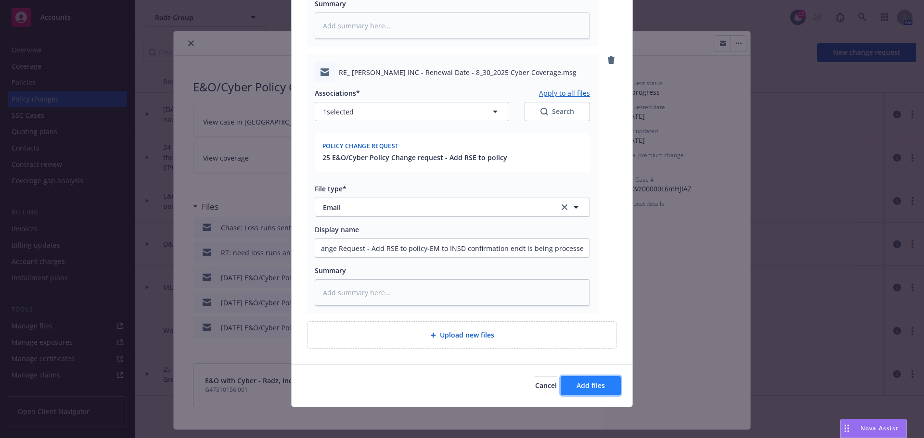
scroll to position [0, 0]
click at [597, 391] on button "Add files" at bounding box center [590, 385] width 60 height 19
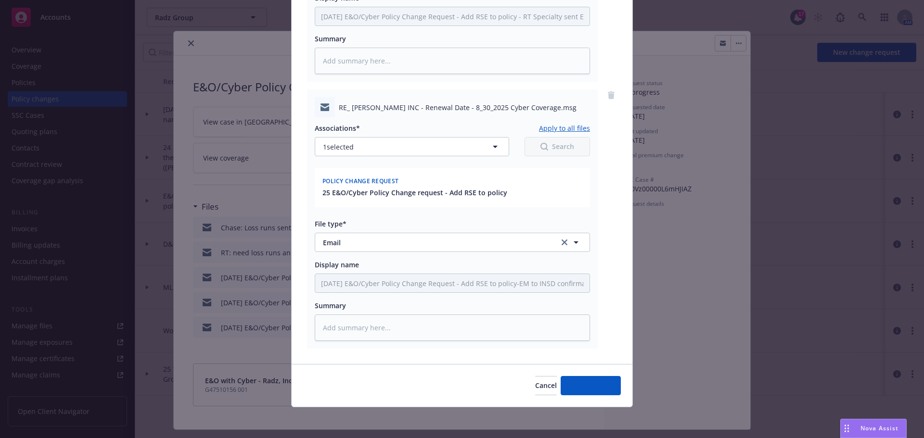
scroll to position [300, 0]
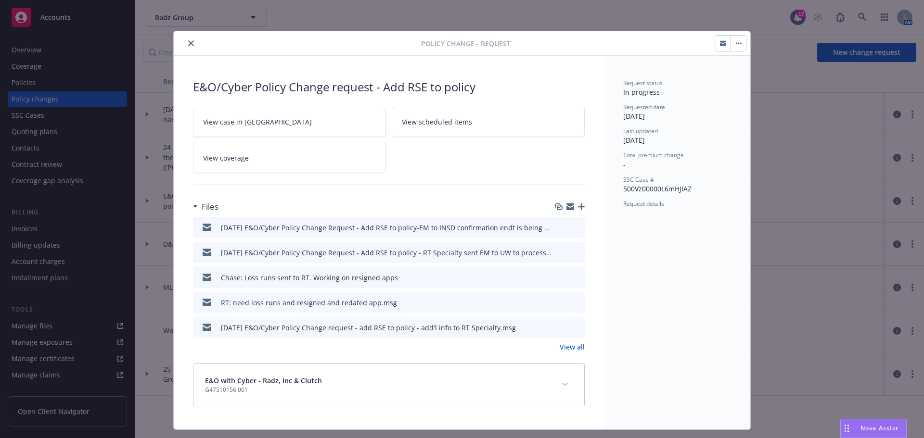
click at [578, 205] on icon "button" at bounding box center [581, 206] width 7 height 7
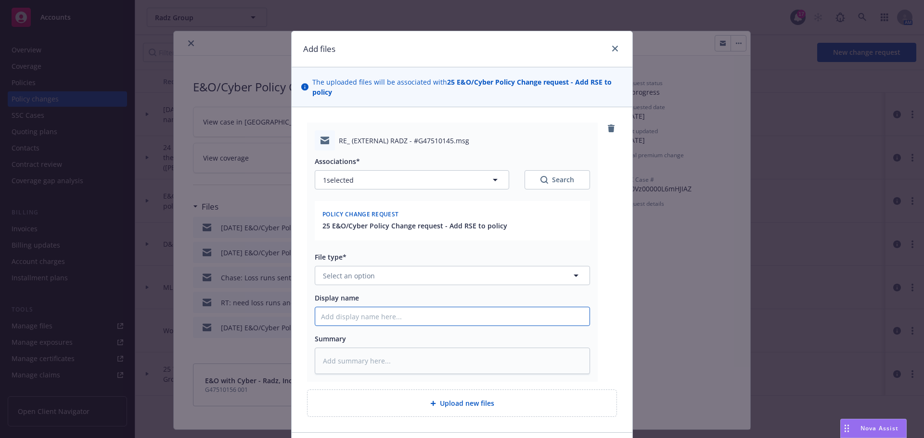
click at [347, 319] on input "Display name" at bounding box center [452, 316] width 274 height 18
drag, startPoint x: 610, startPoint y: 48, endPoint x: 601, endPoint y: 57, distance: 12.9
click at [612, 48] on icon "close" at bounding box center [615, 49] width 6 height 6
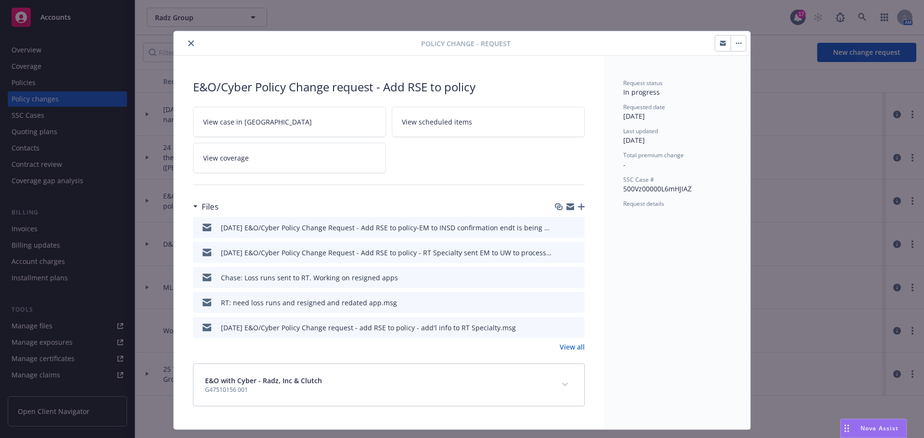
click at [578, 207] on icon "button" at bounding box center [581, 206] width 7 height 7
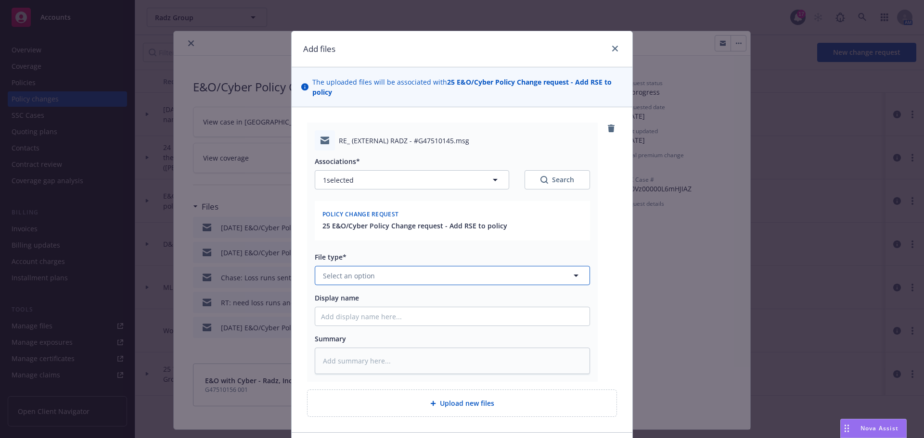
click at [356, 279] on span "Select an option" at bounding box center [349, 276] width 52 height 10
click at [362, 324] on span "Application - signed" at bounding box center [351, 328] width 65 height 10
click at [331, 319] on input "Display name" at bounding box center [452, 316] width 274 height 18
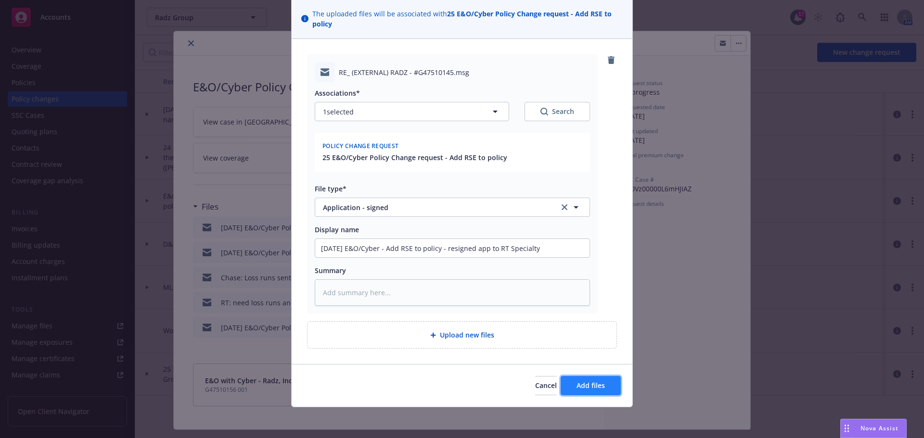
click at [598, 382] on span "Add files" at bounding box center [590, 385] width 28 height 9
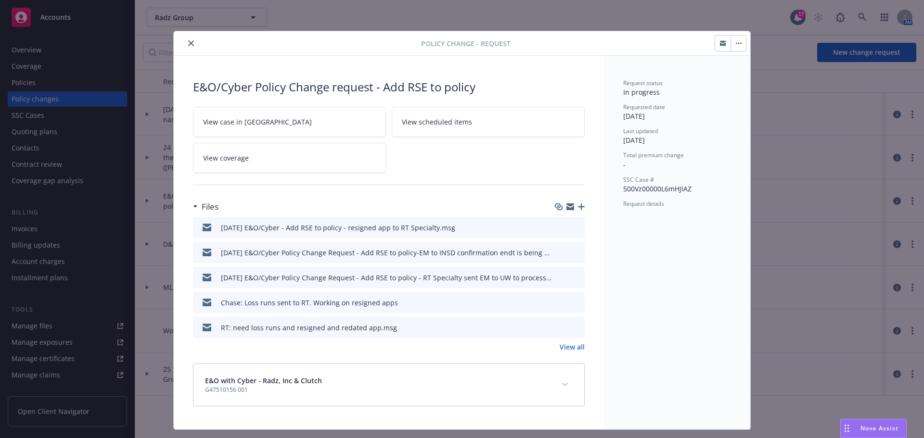
click at [188, 41] on icon "close" at bounding box center [191, 43] width 6 height 6
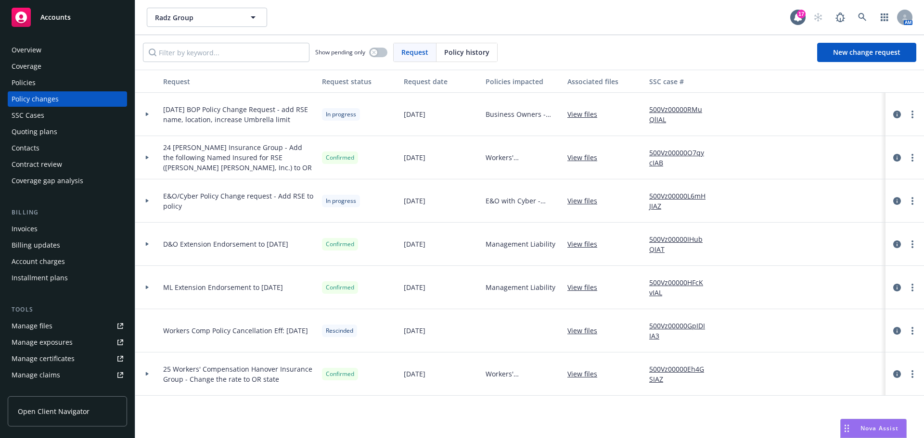
click at [27, 82] on div "Policies" at bounding box center [24, 82] width 24 height 15
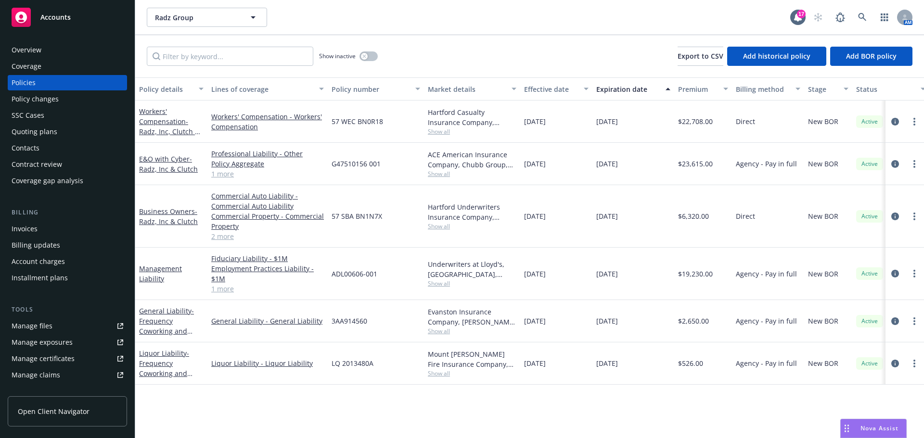
click at [44, 330] on div "Manage files" at bounding box center [32, 325] width 41 height 15
